Goal: Transaction & Acquisition: Purchase product/service

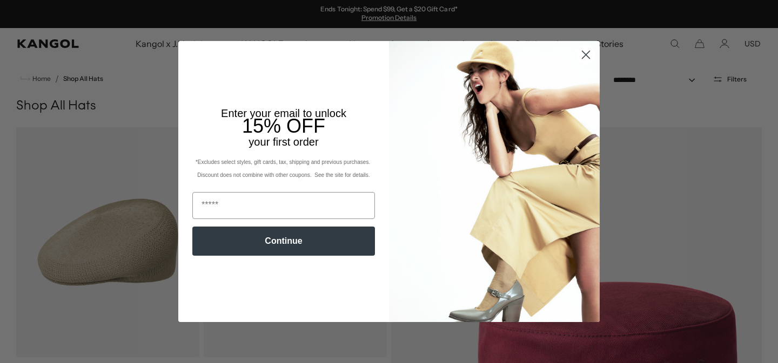
click at [582, 53] on circle "Close dialog" at bounding box center [586, 55] width 18 height 18
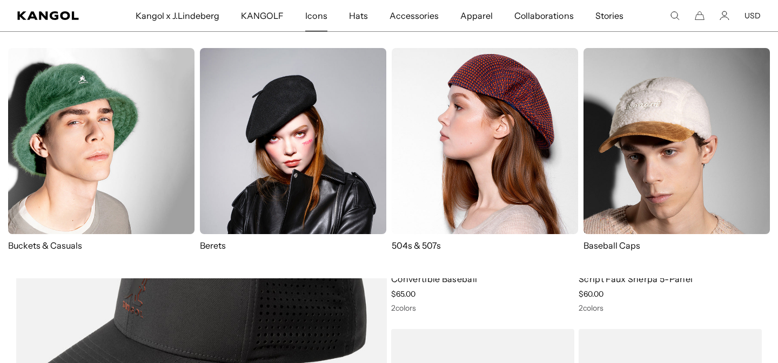
scroll to position [0, 222]
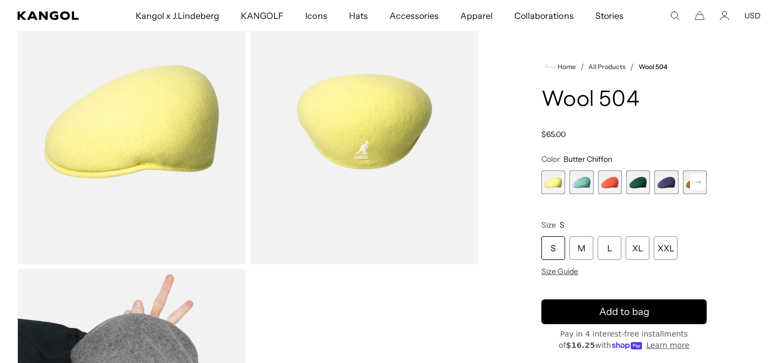
click at [696, 186] on rect at bounding box center [698, 182] width 16 height 16
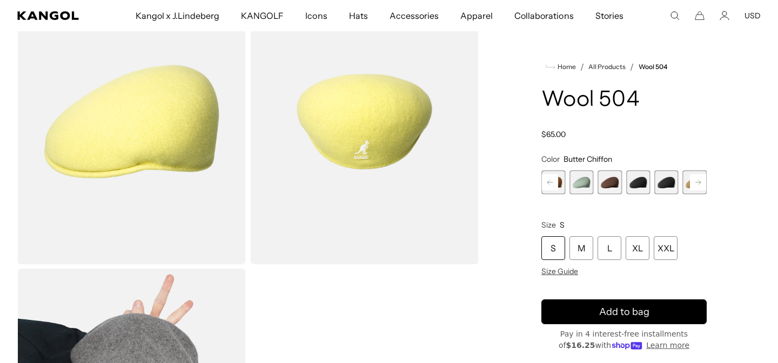
scroll to position [0, 222]
click at [646, 185] on span "9 of 21" at bounding box center [638, 183] width 24 height 24
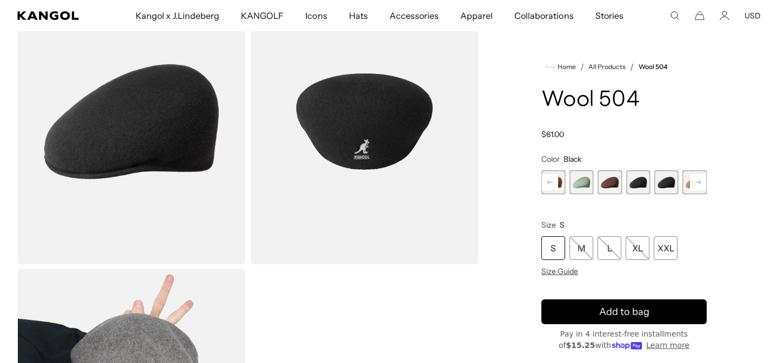
click at [664, 184] on span "10 of 21" at bounding box center [666, 183] width 24 height 24
click at [642, 184] on span "9 of 21" at bounding box center [638, 183] width 24 height 24
click at [664, 185] on span "10 of 21" at bounding box center [666, 183] width 24 height 24
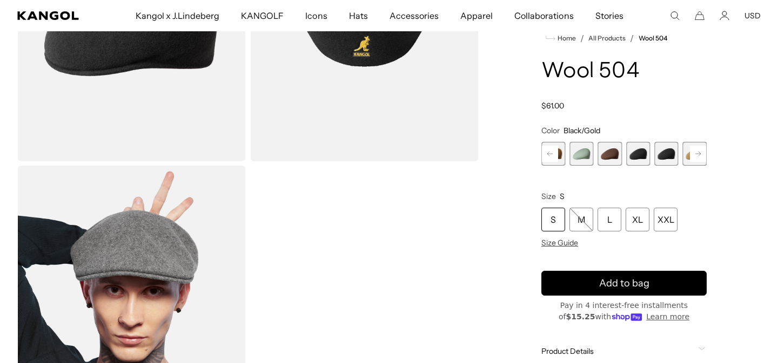
click at [646, 157] on span "9 of 21" at bounding box center [638, 154] width 24 height 24
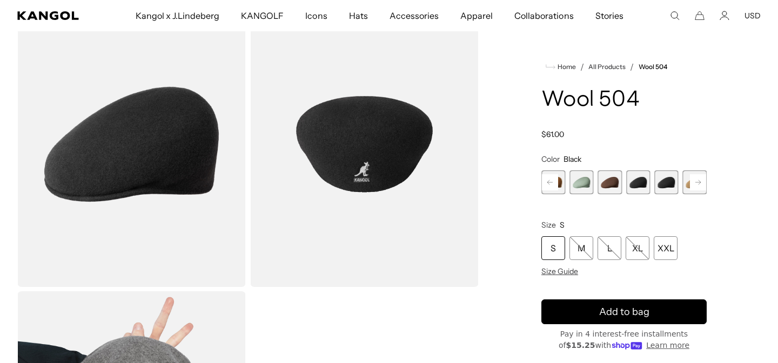
scroll to position [0, 222]
click at [700, 185] on rect at bounding box center [698, 182] width 16 height 16
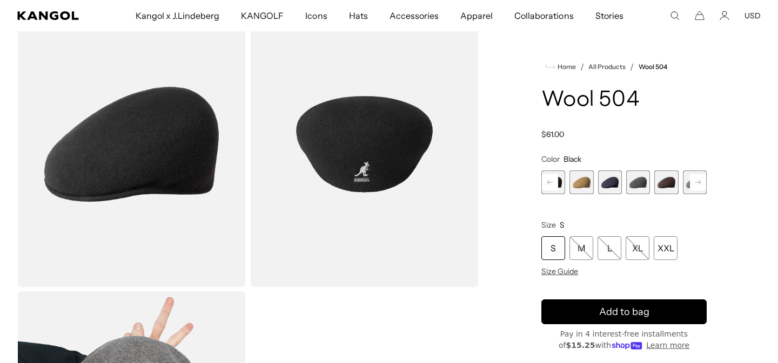
click at [700, 185] on rect at bounding box center [698, 182] width 16 height 16
click at [588, 184] on span "12 of 21" at bounding box center [581, 183] width 24 height 24
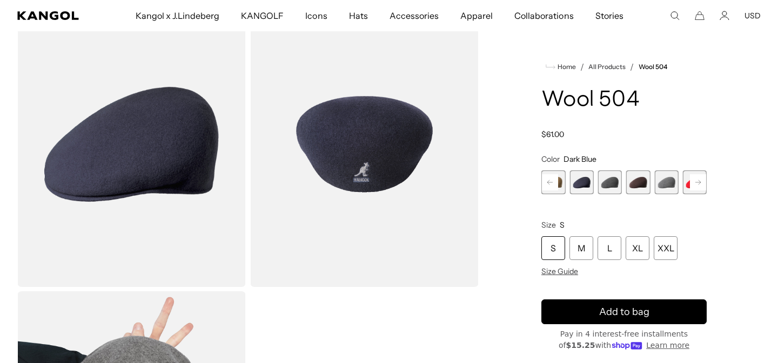
click at [694, 184] on rect at bounding box center [698, 182] width 16 height 16
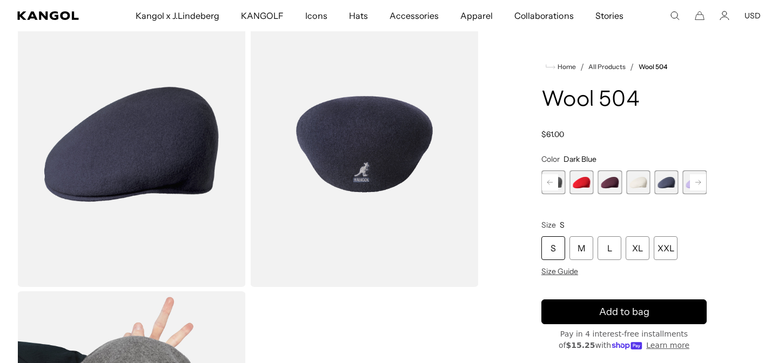
click at [694, 184] on rect at bounding box center [698, 182] width 16 height 16
click at [626, 187] on span "19 of 21" at bounding box center [638, 183] width 24 height 24
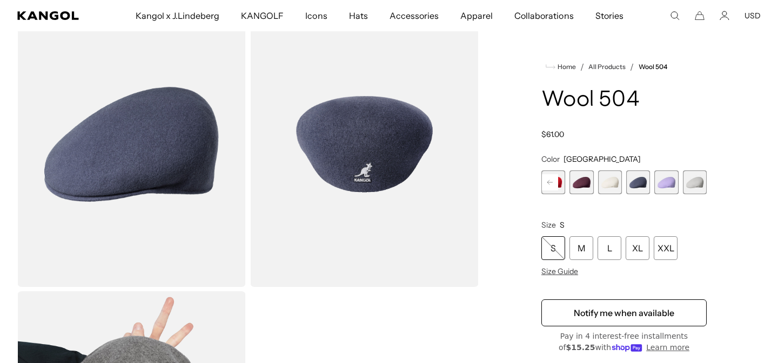
click at [701, 186] on span "21 of 21" at bounding box center [695, 183] width 24 height 24
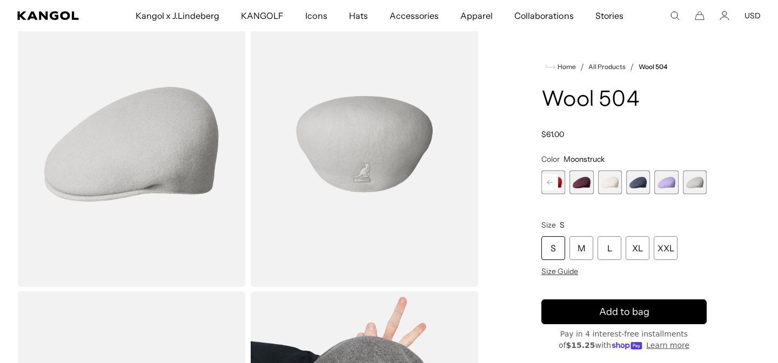
click at [549, 185] on rect at bounding box center [550, 182] width 16 height 16
click at [585, 181] on span "14 of 21" at bounding box center [581, 183] width 24 height 24
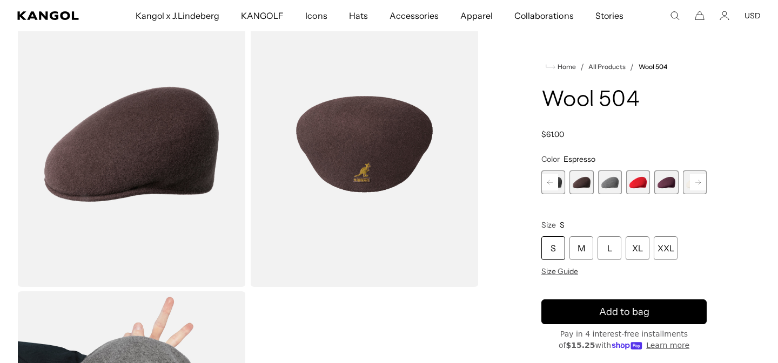
click at [562, 184] on span "13 of 21" at bounding box center [553, 183] width 24 height 24
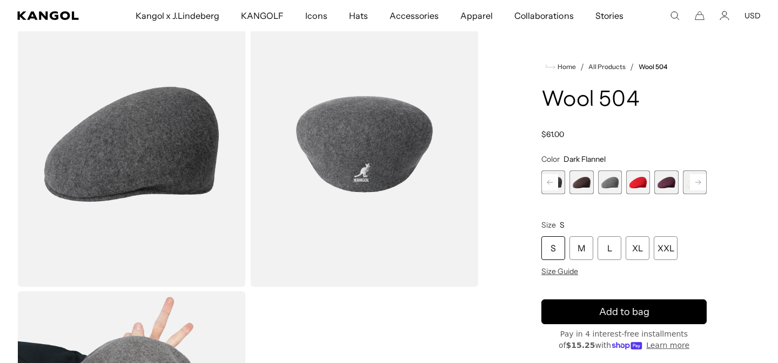
click at [549, 184] on icon at bounding box center [549, 182] width 5 height 4
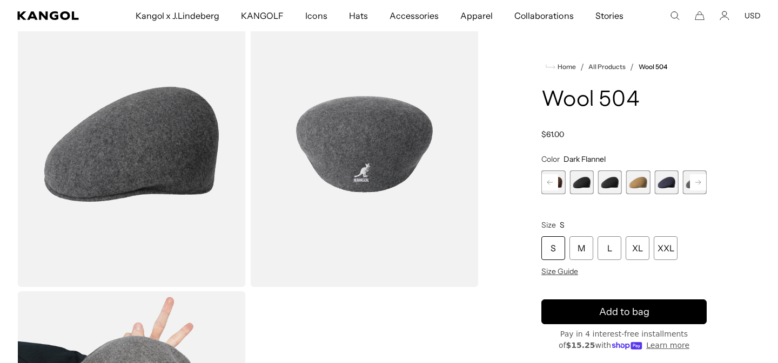
click at [582, 183] on span "9 of 21" at bounding box center [581, 183] width 24 height 24
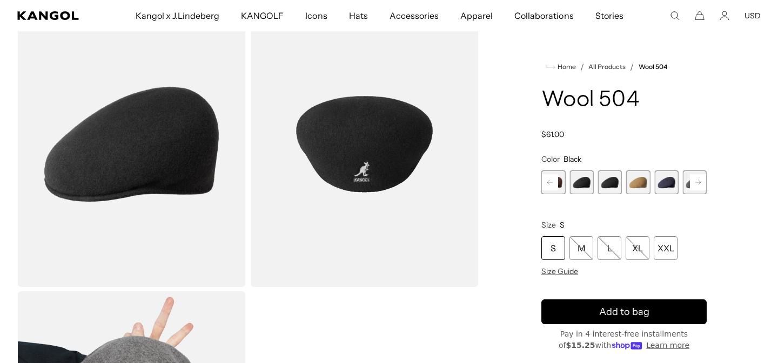
scroll to position [0, 222]
click at [607, 187] on span "10 of 21" at bounding box center [610, 183] width 24 height 24
click at [586, 188] on span "9 of 21" at bounding box center [581, 183] width 24 height 24
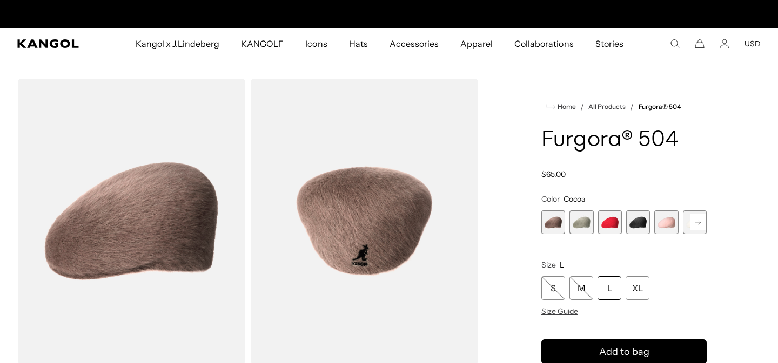
scroll to position [0, 222]
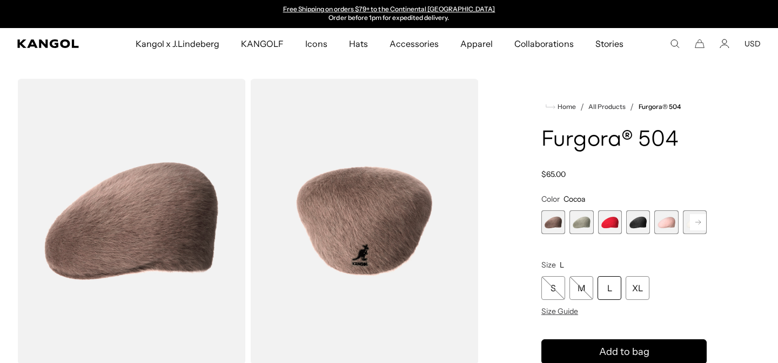
click at [634, 221] on span "4 of 7" at bounding box center [638, 223] width 24 height 24
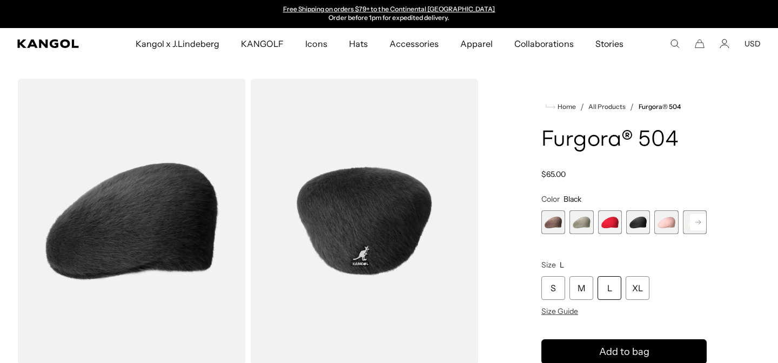
click at [545, 221] on span "1 of 7" at bounding box center [553, 223] width 24 height 24
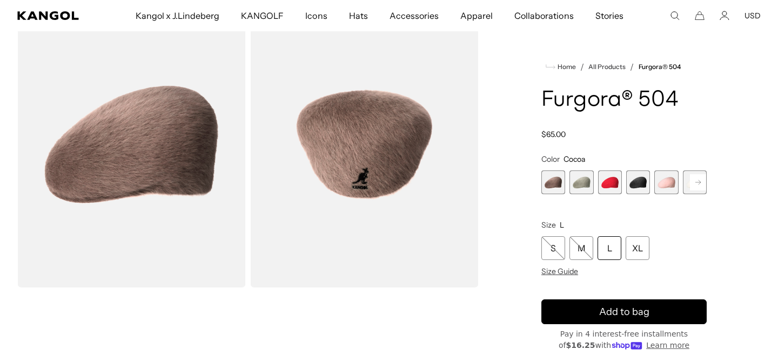
scroll to position [0, 222]
click at [586, 182] on span "2 of 7" at bounding box center [581, 183] width 24 height 24
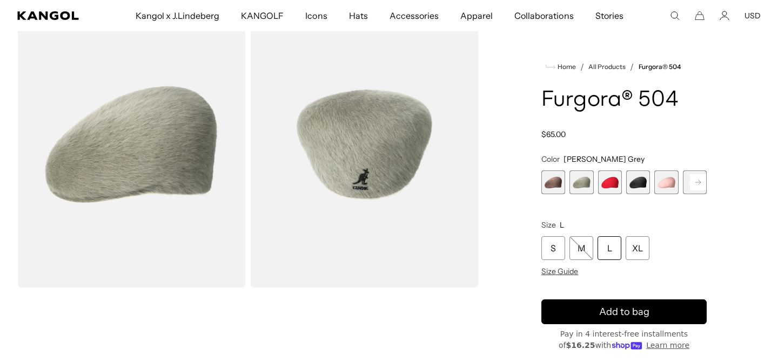
click at [611, 185] on span "3 of 7" at bounding box center [610, 183] width 24 height 24
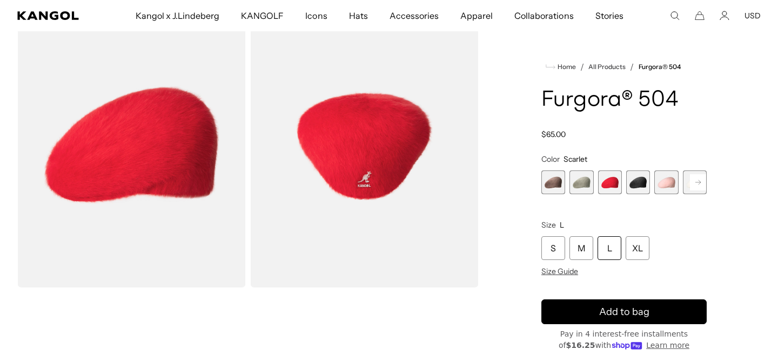
click at [638, 191] on span "4 of 7" at bounding box center [638, 183] width 24 height 24
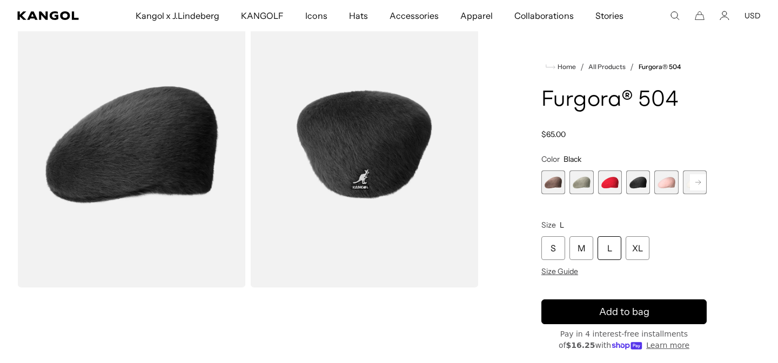
scroll to position [0, 222]
click at [632, 179] on span "4 of 7" at bounding box center [638, 183] width 24 height 24
click at [670, 187] on span "5 of 7" at bounding box center [666, 183] width 24 height 24
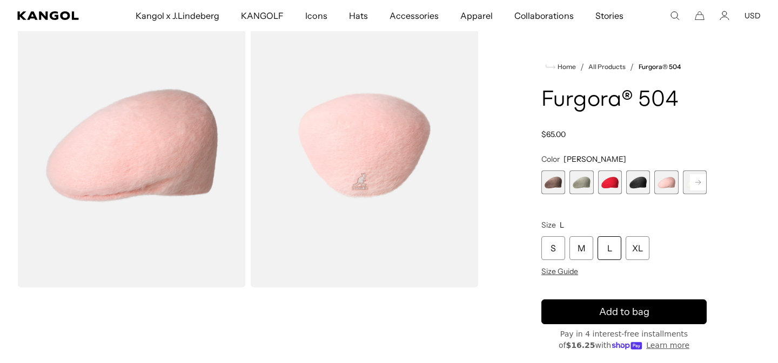
click at [694, 180] on rect at bounding box center [698, 182] width 16 height 16
click at [694, 180] on span "7 of 7" at bounding box center [695, 183] width 24 height 24
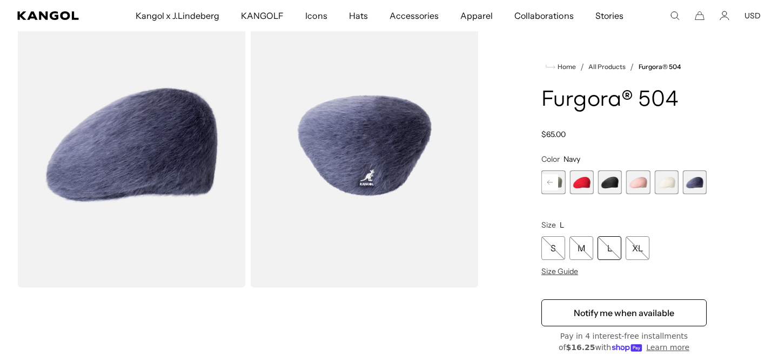
click at [667, 183] on span "6 of 7" at bounding box center [666, 183] width 24 height 24
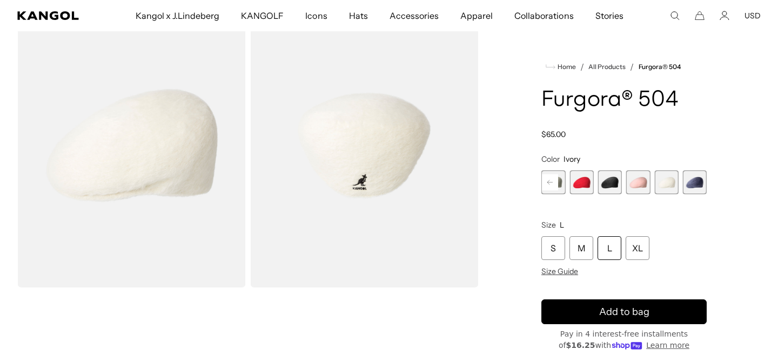
click at [688, 179] on span "7 of 7" at bounding box center [695, 183] width 24 height 24
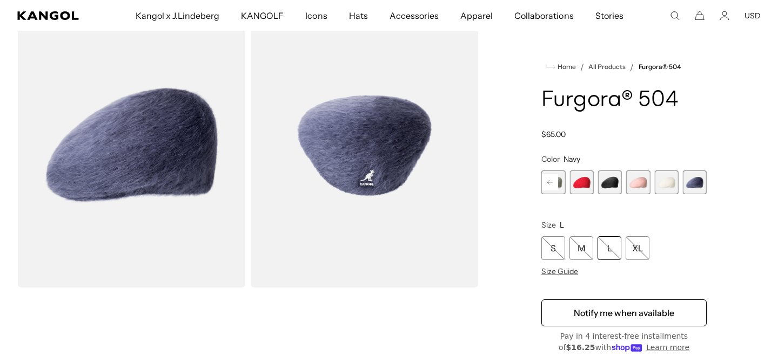
scroll to position [0, 222]
click at [642, 182] on span "5 of 7" at bounding box center [638, 183] width 24 height 24
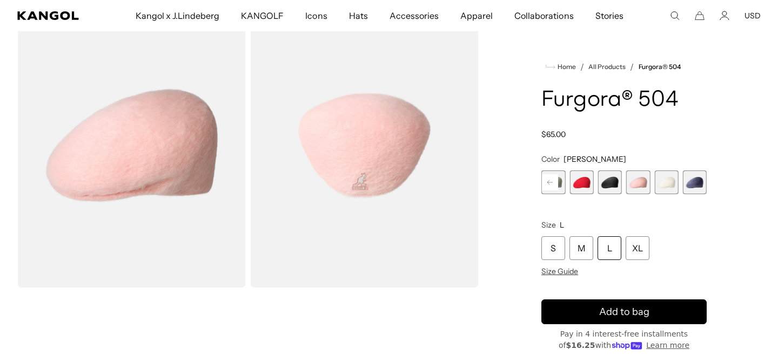
click at [611, 182] on span "4 of 7" at bounding box center [610, 183] width 24 height 24
